Goal: Information Seeking & Learning: Check status

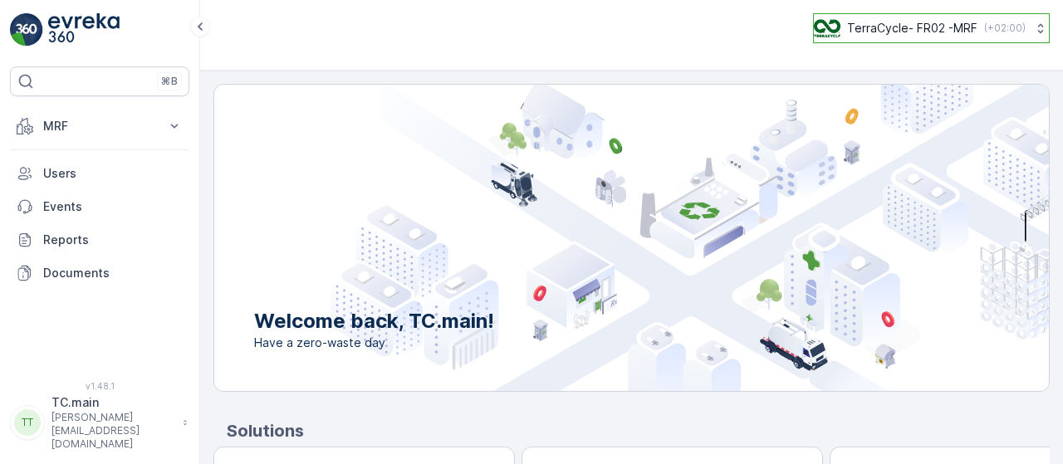
click at [869, 24] on p "TerraCycle- FR02 -MRF" at bounding box center [912, 28] width 130 height 17
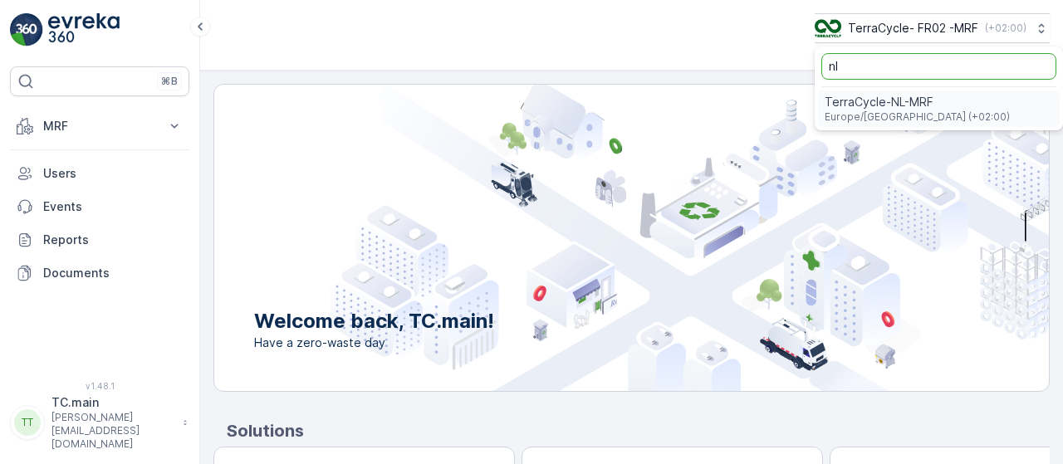
type input "nl"
click at [907, 105] on span "TerraCycle-NL-MRF" at bounding box center [917, 102] width 185 height 17
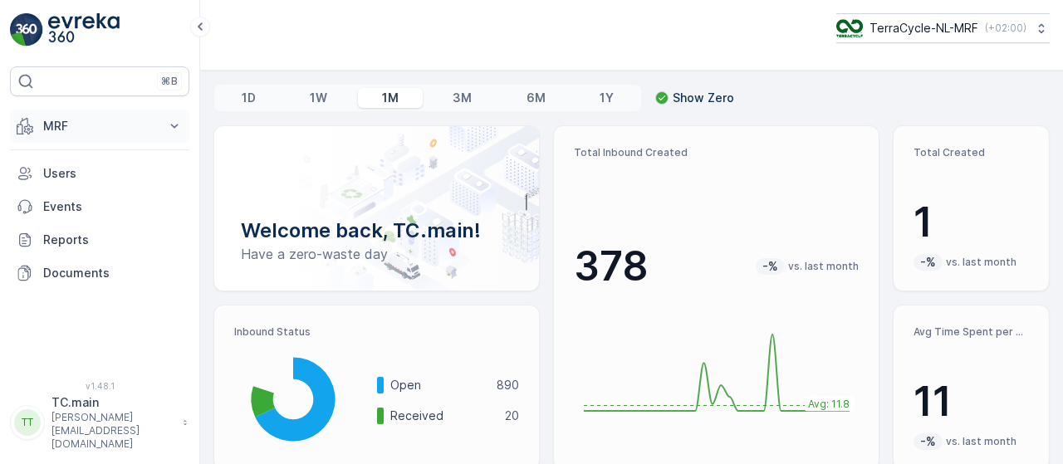
click at [156, 129] on button "MRF" at bounding box center [99, 126] width 179 height 33
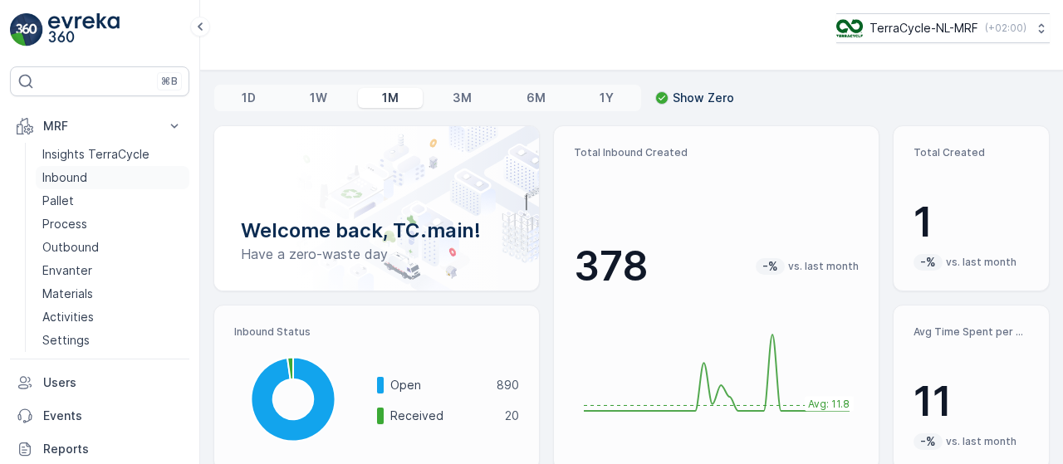
click at [66, 174] on p "Inbound" at bounding box center [64, 177] width 45 height 17
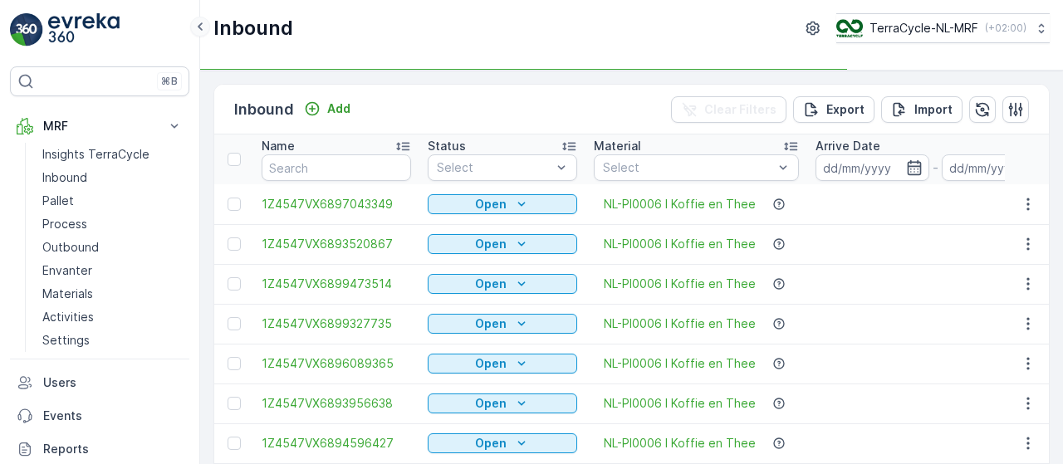
click at [205, 26] on icon at bounding box center [200, 27] width 18 height 20
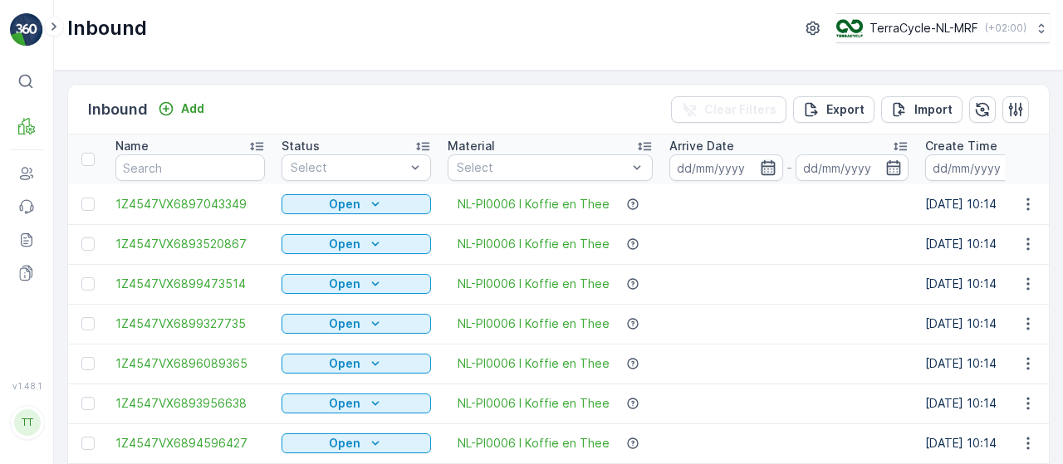
click at [760, 166] on icon "button" at bounding box center [768, 167] width 17 height 17
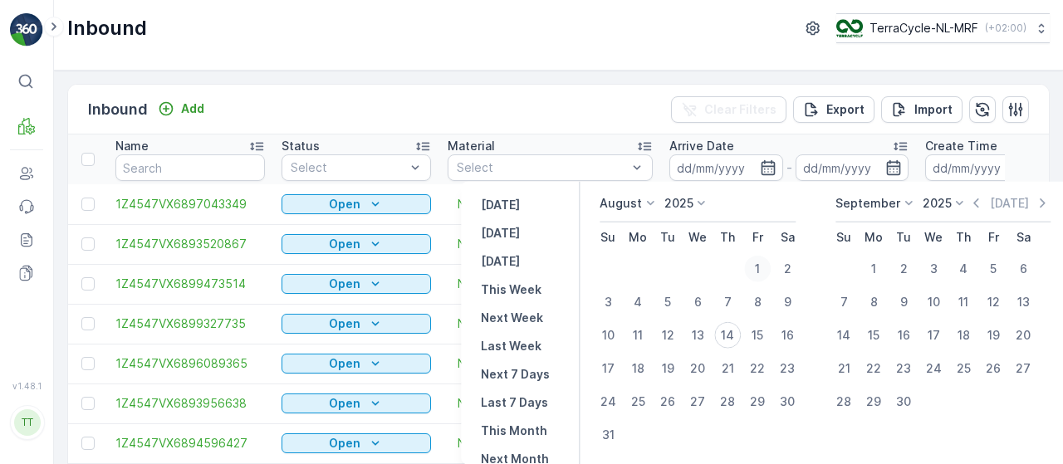
click at [764, 270] on div "1" at bounding box center [757, 269] width 27 height 27
type input "01.08.2025"
click at [761, 265] on div "1" at bounding box center [757, 269] width 27 height 27
type input "01.08.2025"
click at [722, 340] on div "14" at bounding box center [727, 335] width 27 height 27
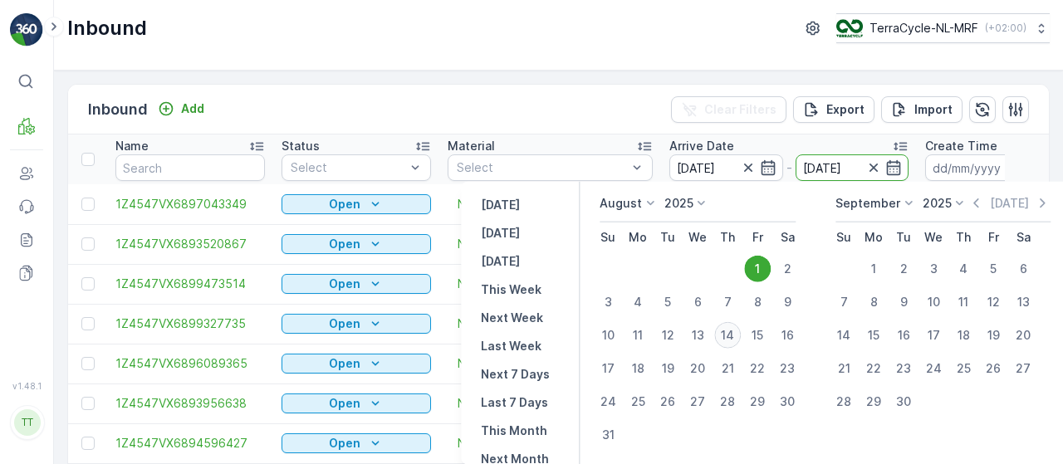
type input "14.08.2025"
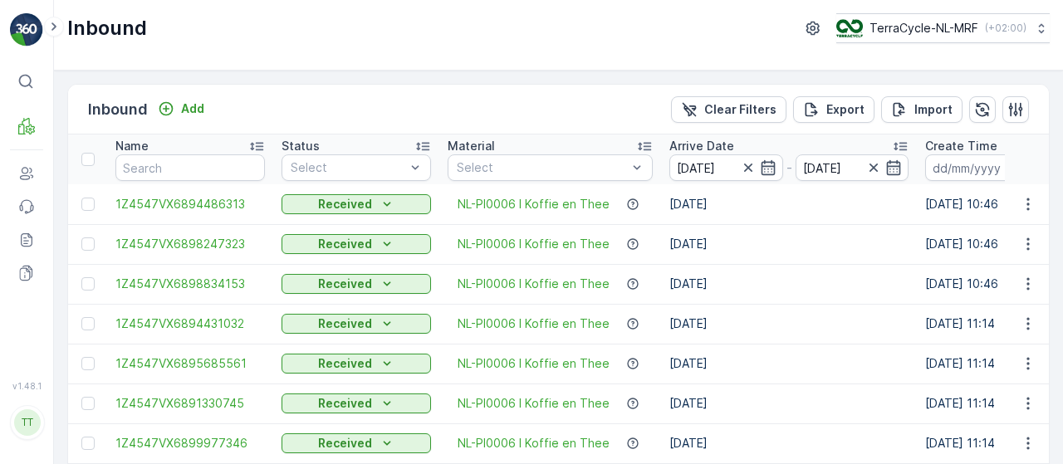
click at [903, 145] on icon at bounding box center [900, 146] width 17 height 17
